Goal: Information Seeking & Learning: Compare options

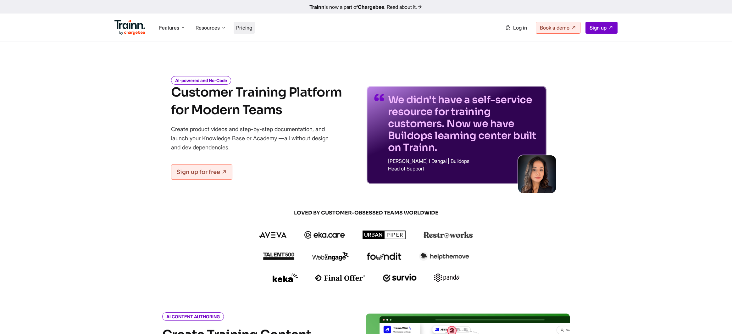
click at [246, 27] on span "Pricing" at bounding box center [244, 28] width 16 height 6
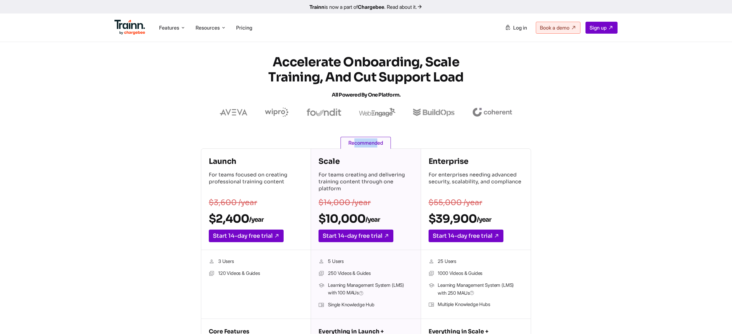
drag, startPoint x: 355, startPoint y: 143, endPoint x: 379, endPoint y: 142, distance: 24.2
click at [379, 142] on span "Recommended" at bounding box center [366, 143] width 50 height 12
click at [381, 141] on span "Recommended" at bounding box center [366, 143] width 50 height 12
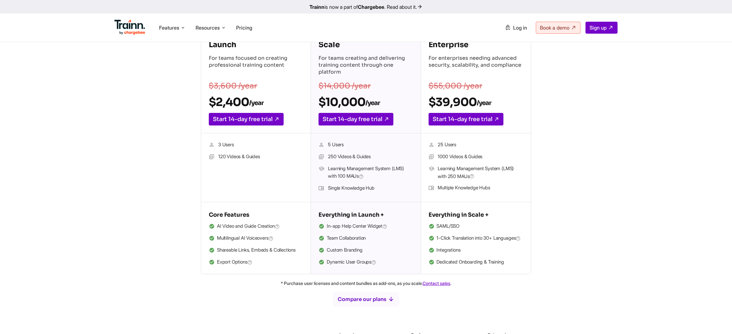
scroll to position [126, 0]
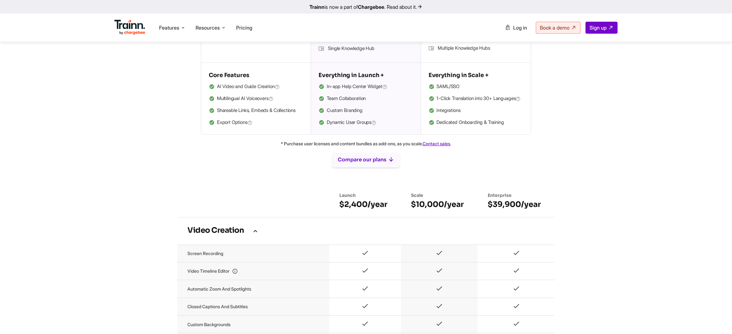
click at [365, 167] on button "Compare our plans" at bounding box center [365, 159] width 67 height 15
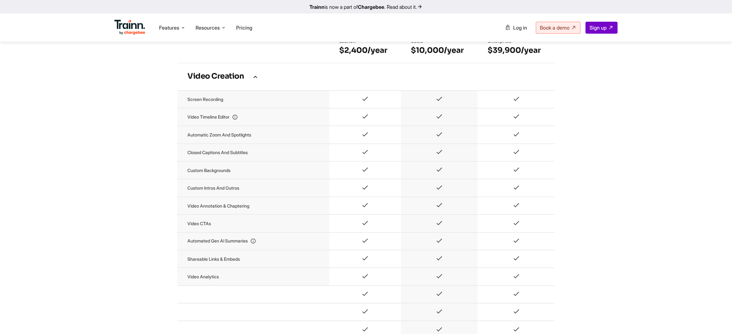
scroll to position [412, 0]
drag, startPoint x: 345, startPoint y: 55, endPoint x: 366, endPoint y: 55, distance: 21.1
click at [366, 54] on h6 "$2,400/year" at bounding box center [365, 49] width 52 height 10
copy h6 "2,400"
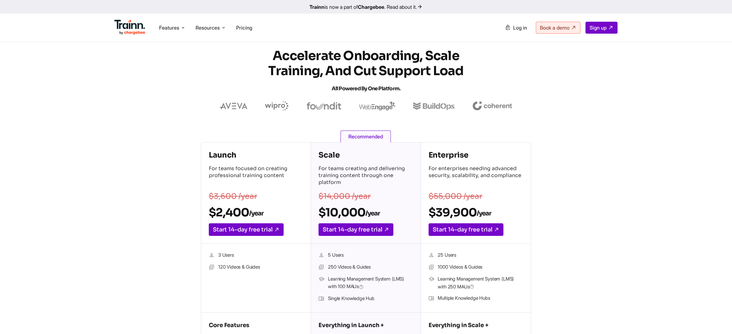
scroll to position [0, 0]
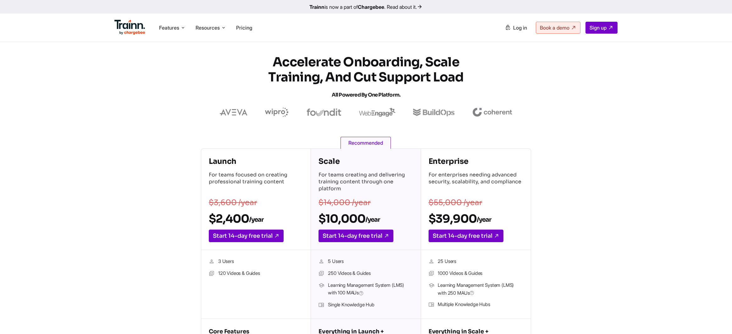
click at [376, 142] on span "Recommended" at bounding box center [366, 143] width 50 height 12
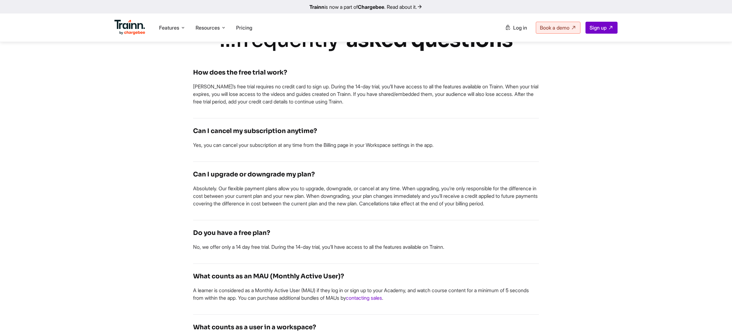
scroll to position [1622, 0]
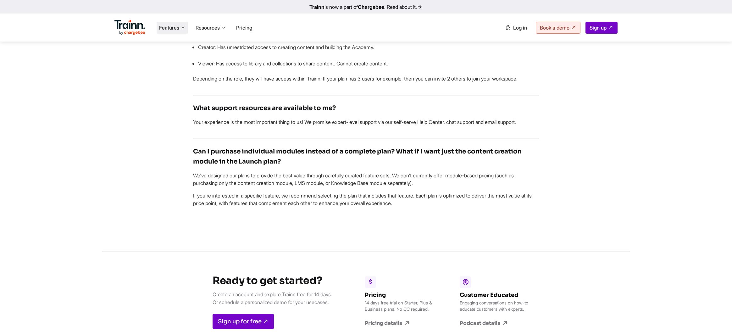
click at [175, 30] on span "Features" at bounding box center [169, 27] width 20 height 7
